Goal: Navigation & Orientation: Find specific page/section

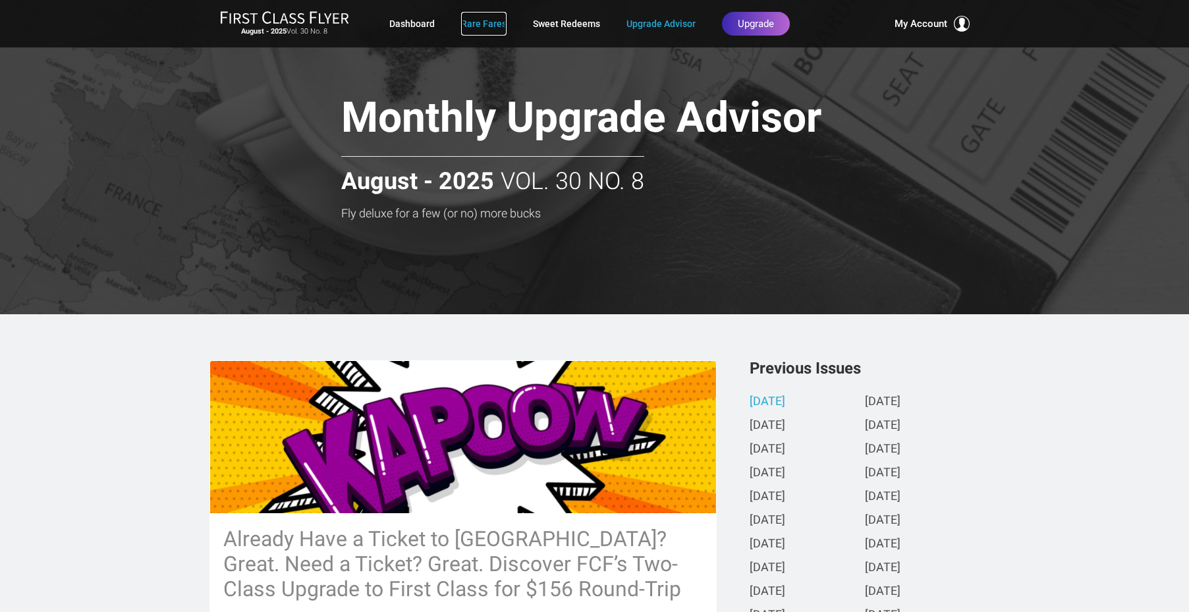
click at [477, 22] on link "Rare Fares" at bounding box center [483, 24] width 45 height 24
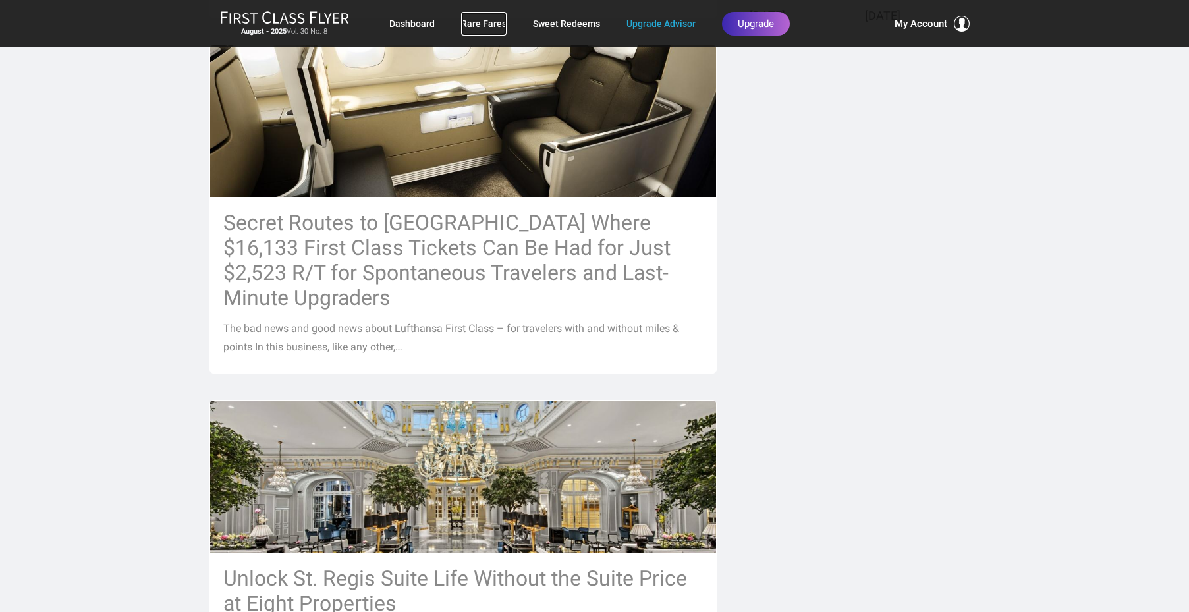
scroll to position [790, 0]
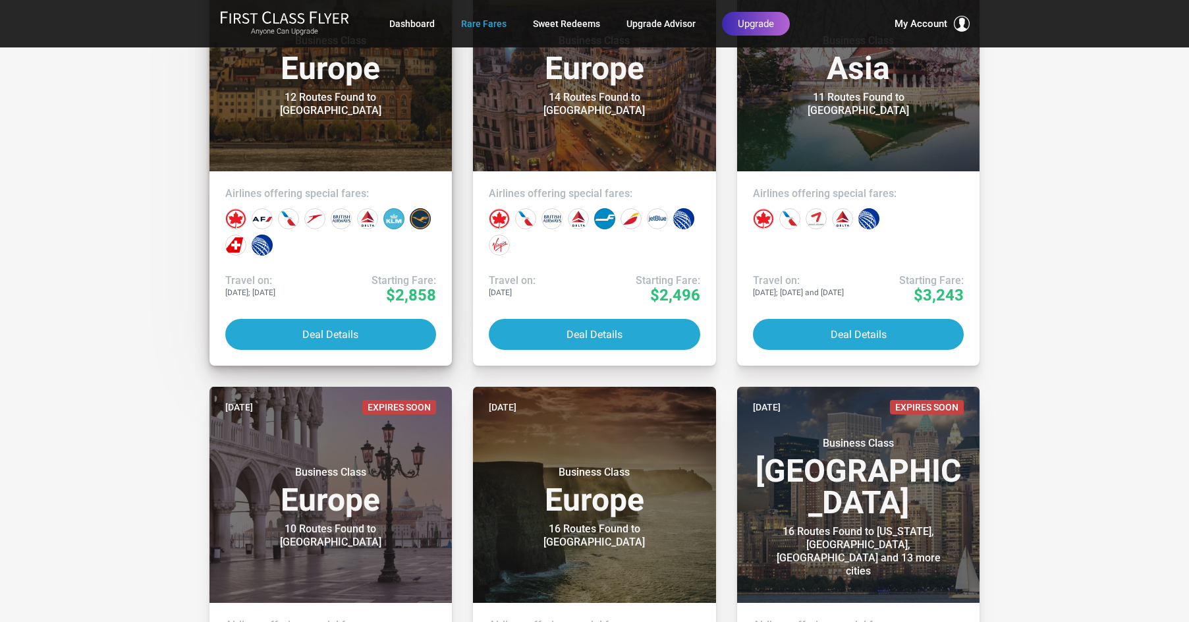
scroll to position [5268, 0]
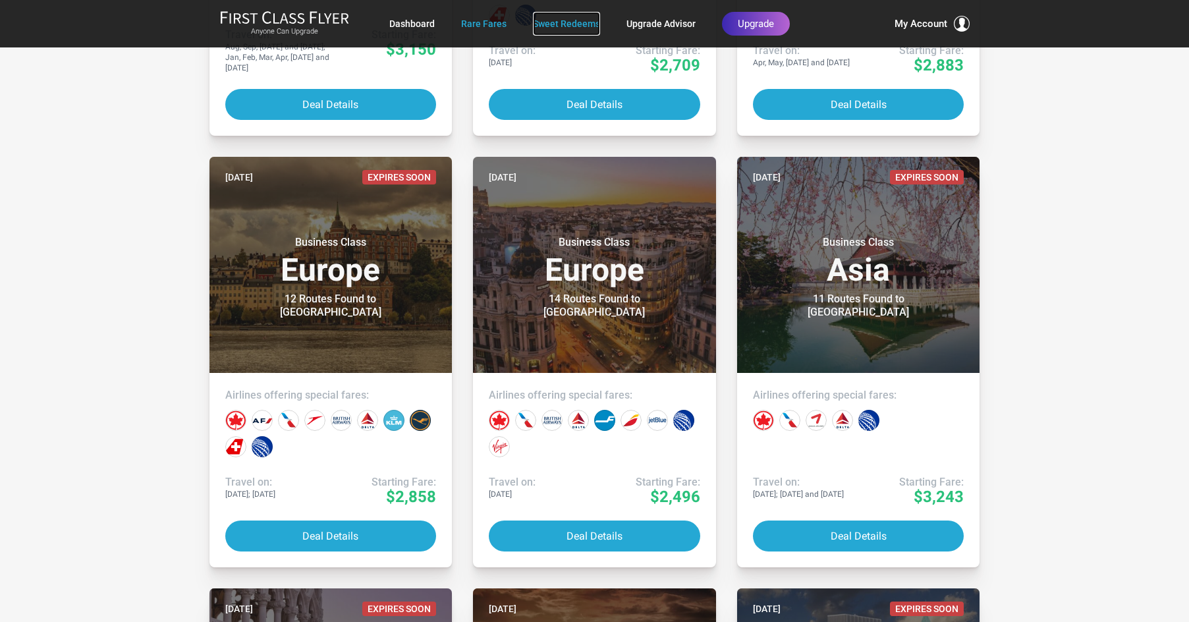
click at [566, 22] on link "Sweet Redeems" at bounding box center [566, 24] width 67 height 24
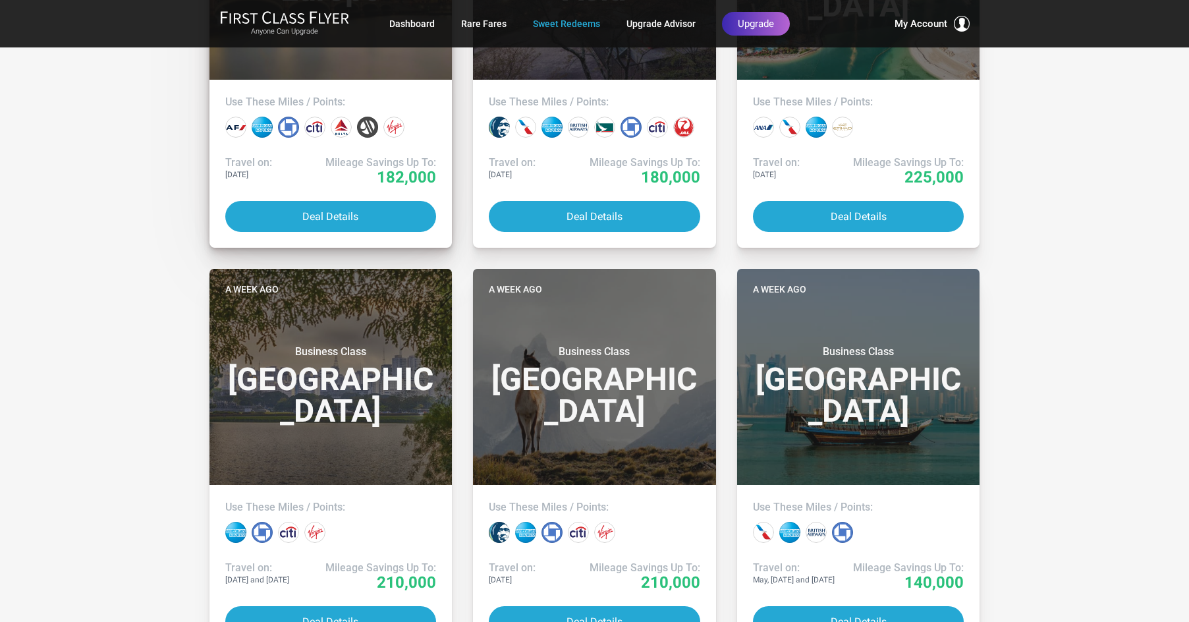
scroll to position [2964, 0]
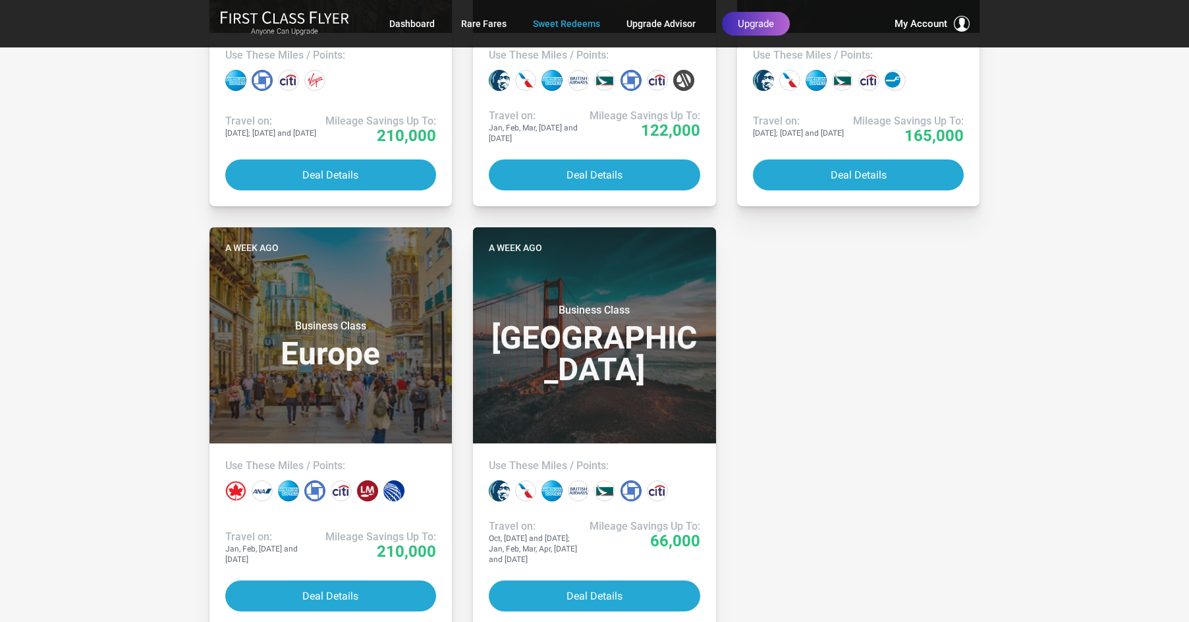
drag, startPoint x: 167, startPoint y: 435, endPoint x: 155, endPoint y: 415, distance: 23.4
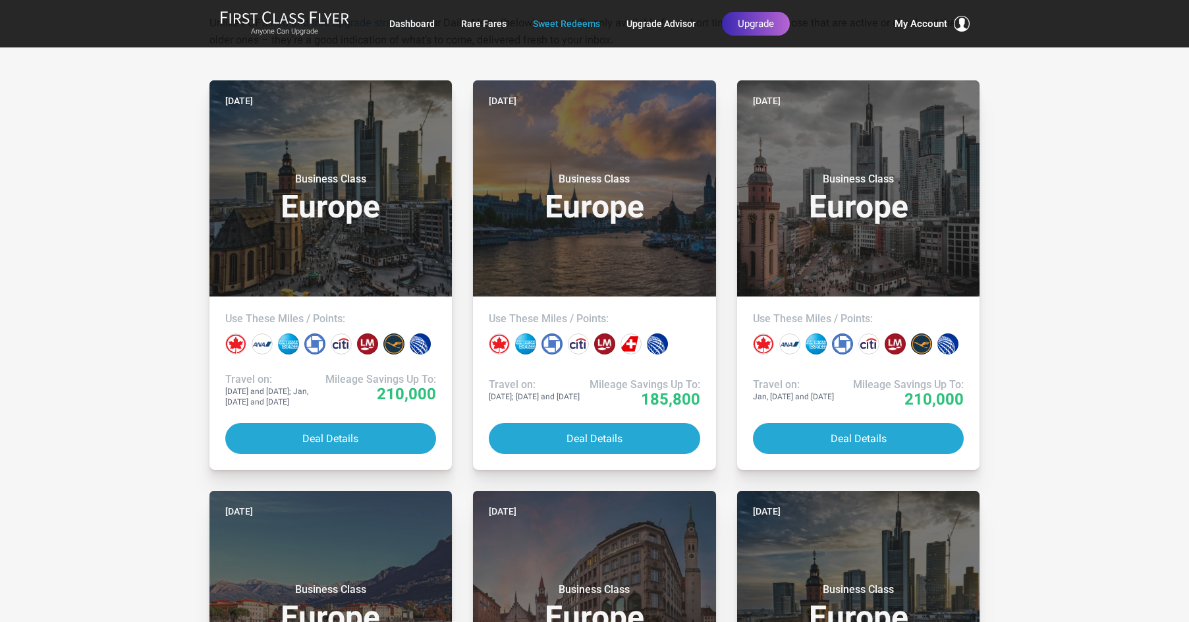
scroll to position [0, 0]
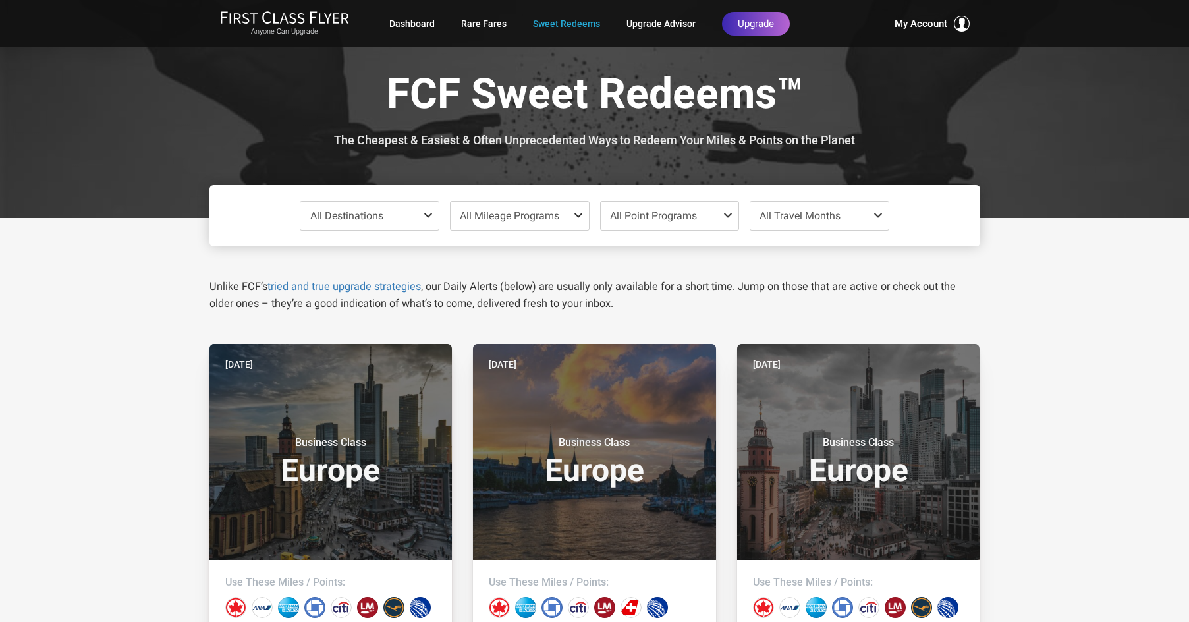
click at [427, 213] on span at bounding box center [431, 215] width 16 height 11
